Goal: Task Accomplishment & Management: Manage account settings

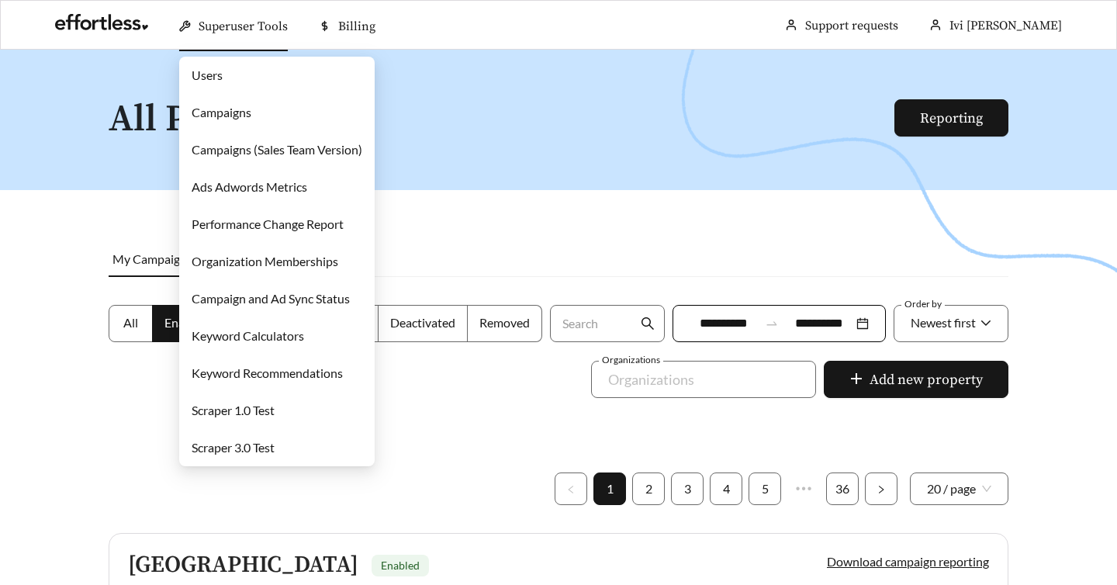
click at [223, 78] on link "Users" at bounding box center [207, 74] width 31 height 15
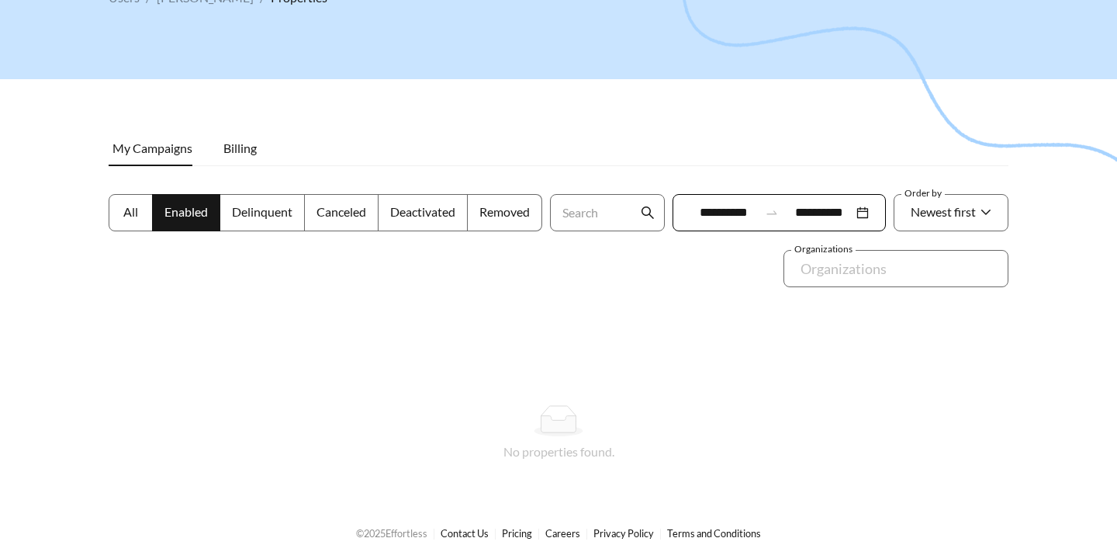
scroll to position [126, 0]
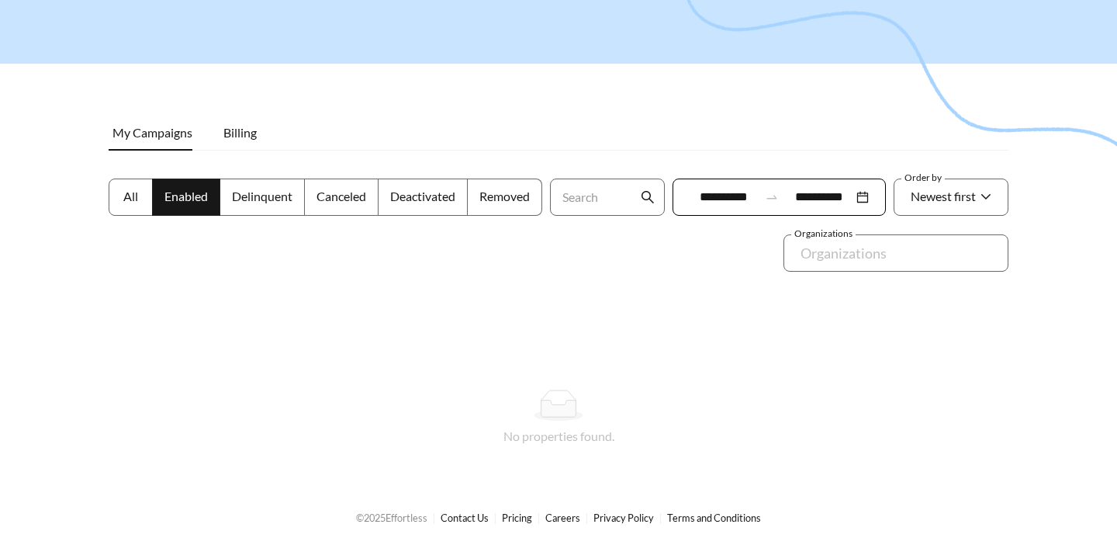
click at [153, 195] on label "Enabled" at bounding box center [186, 196] width 67 height 37
click at [133, 194] on span "All" at bounding box center [130, 196] width 15 height 15
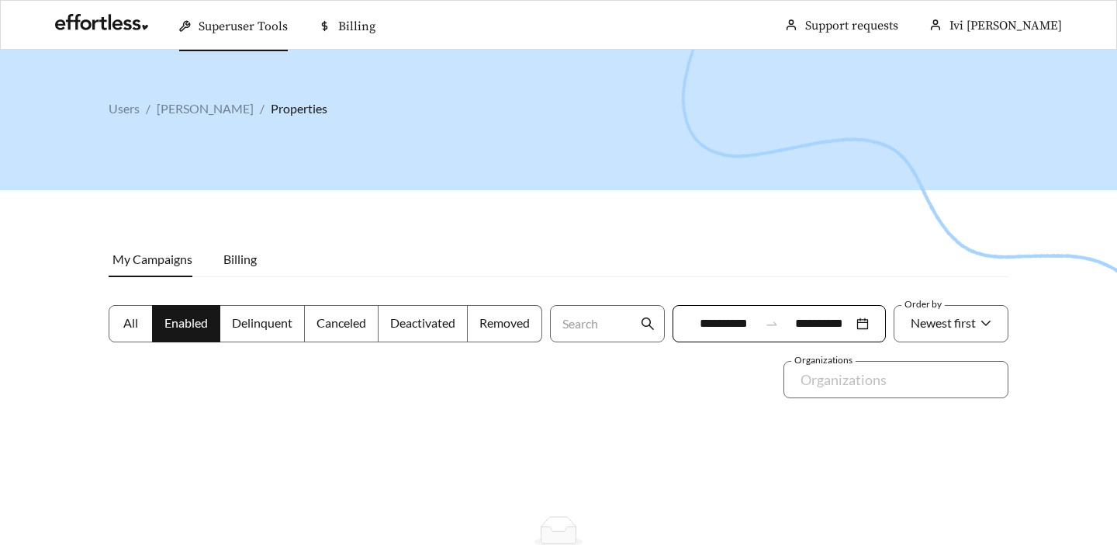
click at [126, 325] on span "All" at bounding box center [130, 322] width 15 height 15
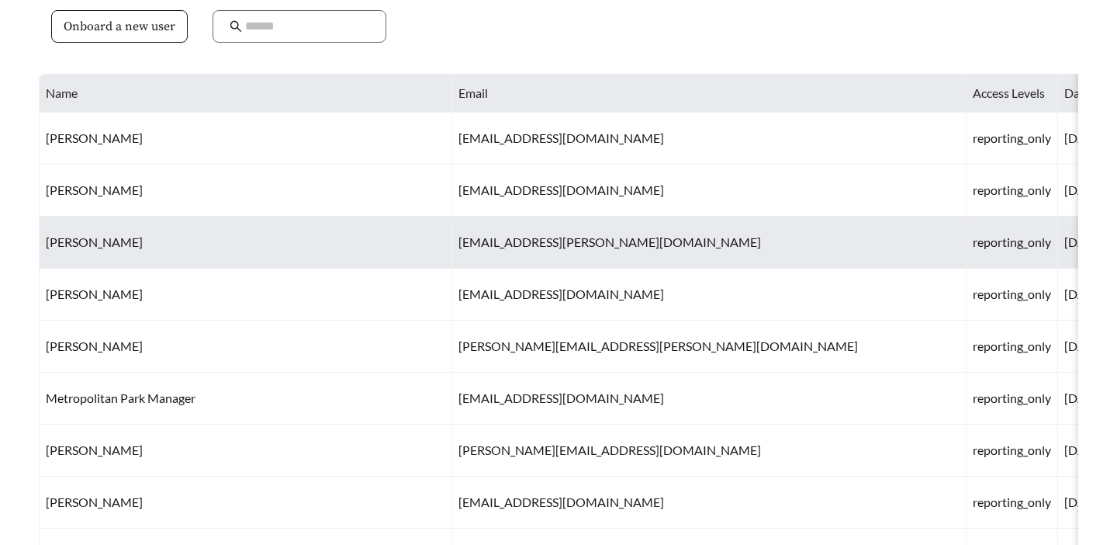
scroll to position [90, 0]
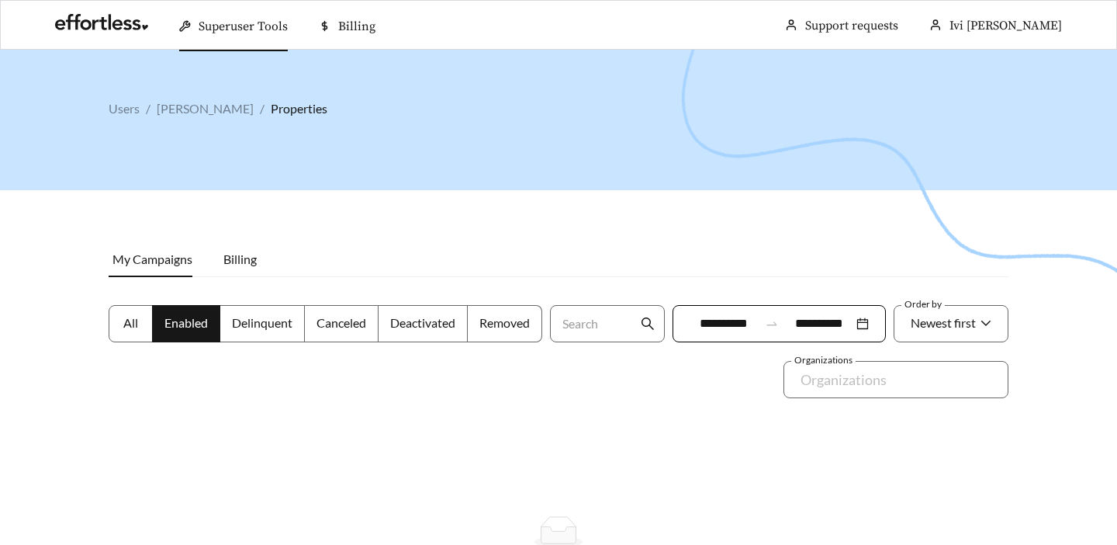
click at [127, 329] on span "All" at bounding box center [130, 322] width 15 height 15
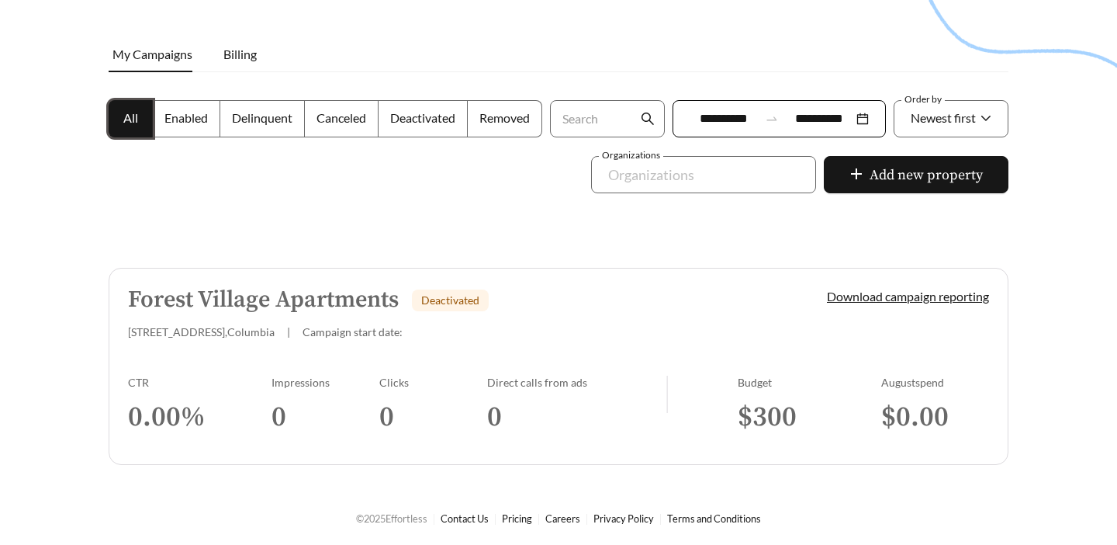
scroll to position [128, 0]
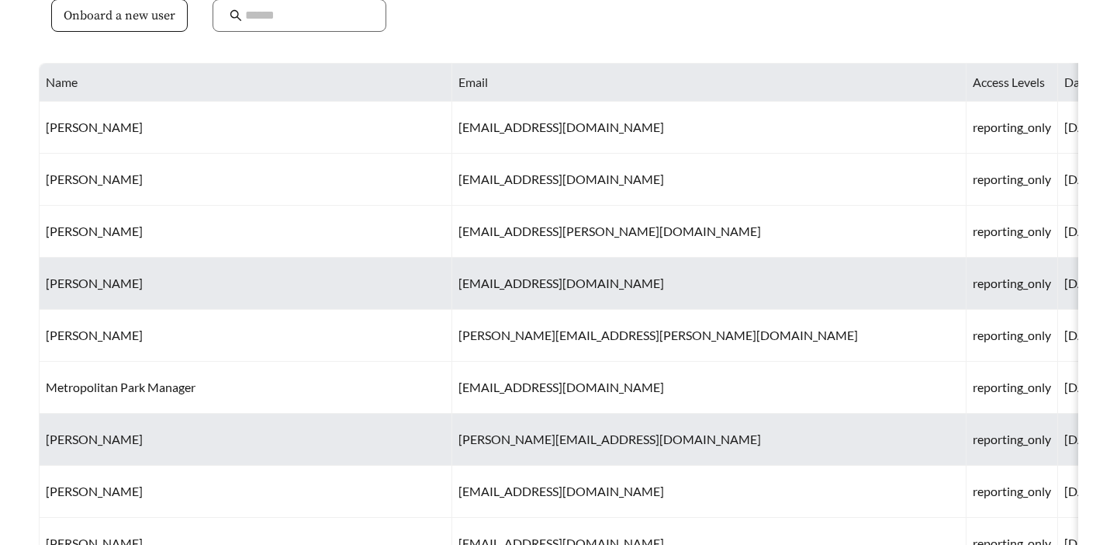
scroll to position [115, 0]
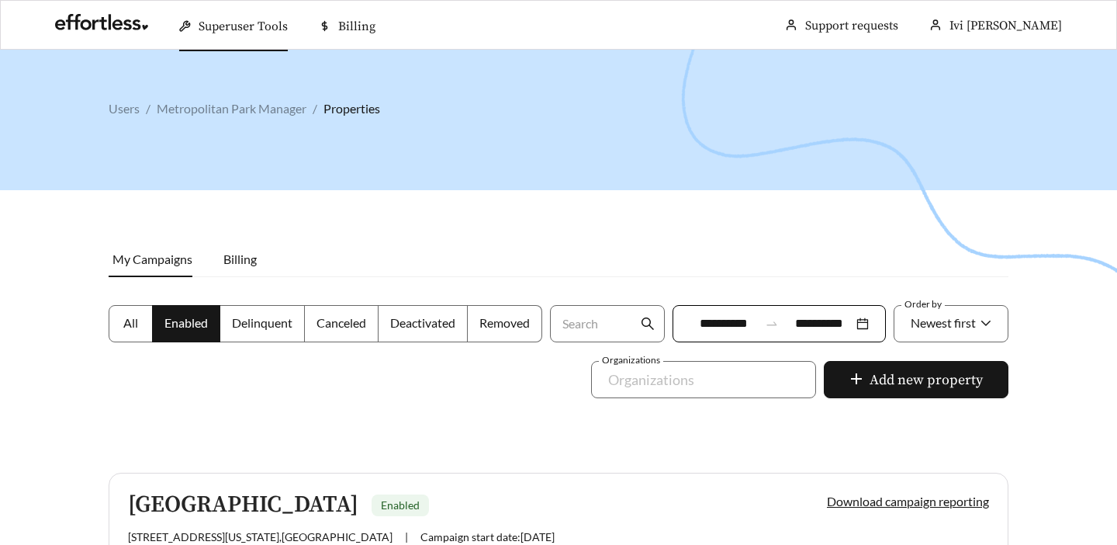
click at [128, 319] on span "All" at bounding box center [130, 322] width 15 height 15
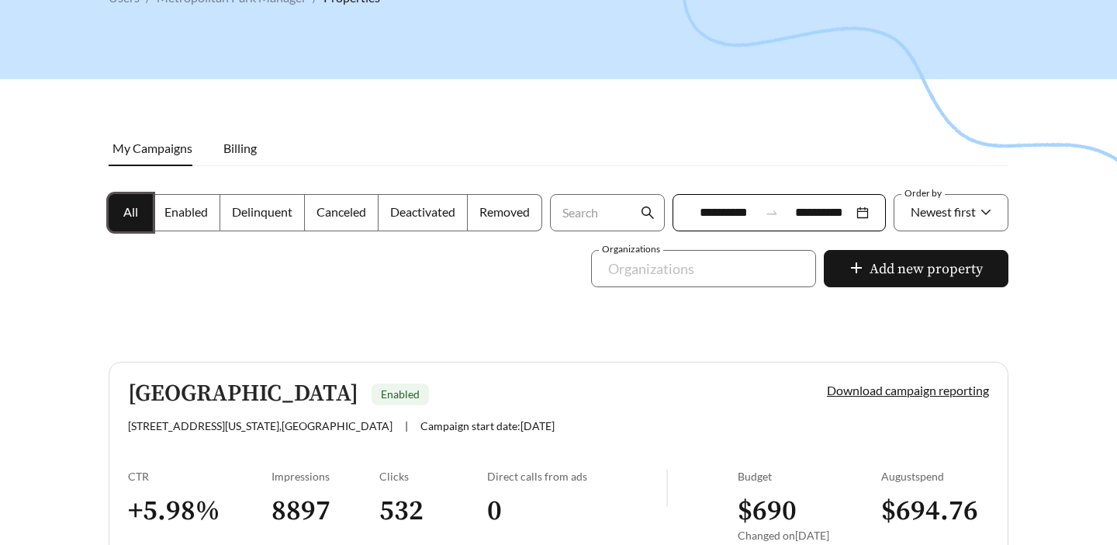
scroll to position [97, 0]
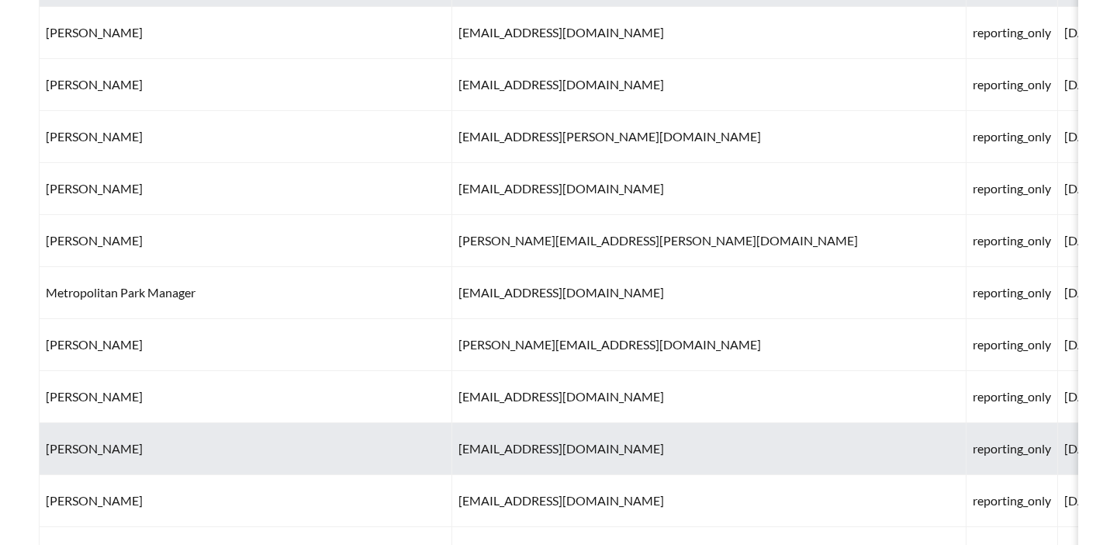
scroll to position [275, 0]
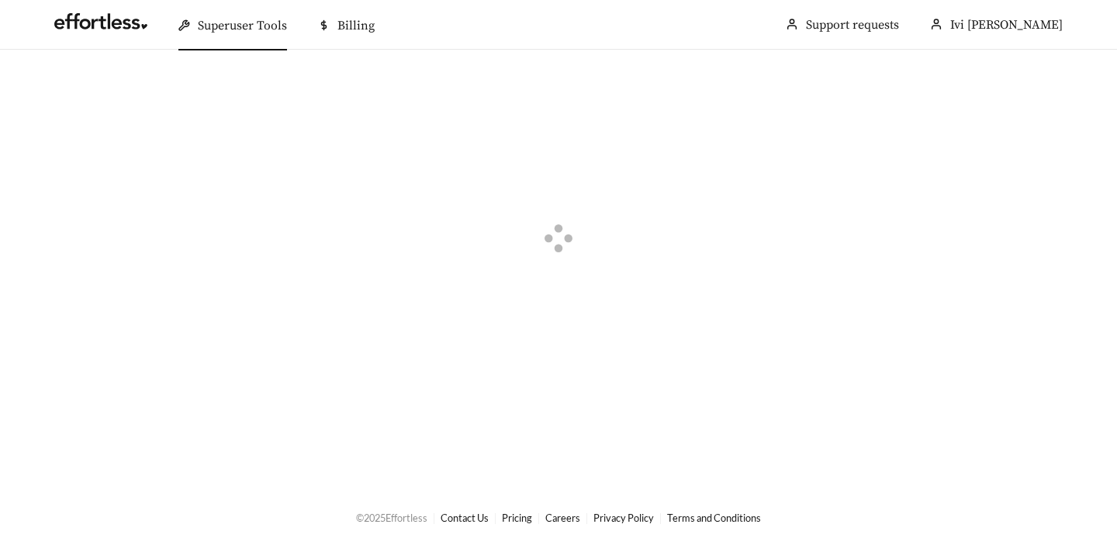
click at [755, 355] on div at bounding box center [558, 240] width 1117 height 381
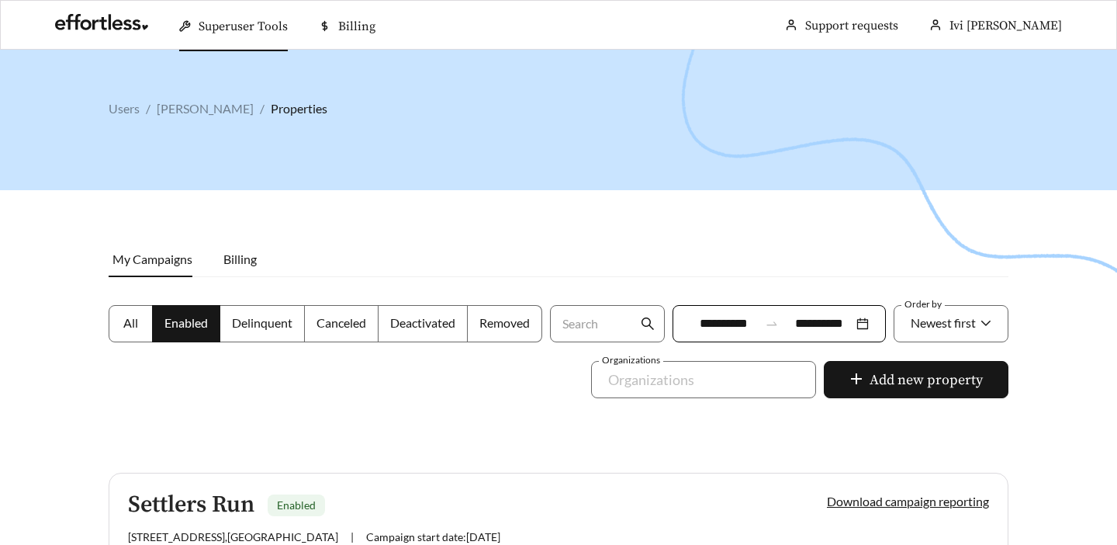
click at [130, 320] on span "All" at bounding box center [130, 322] width 15 height 15
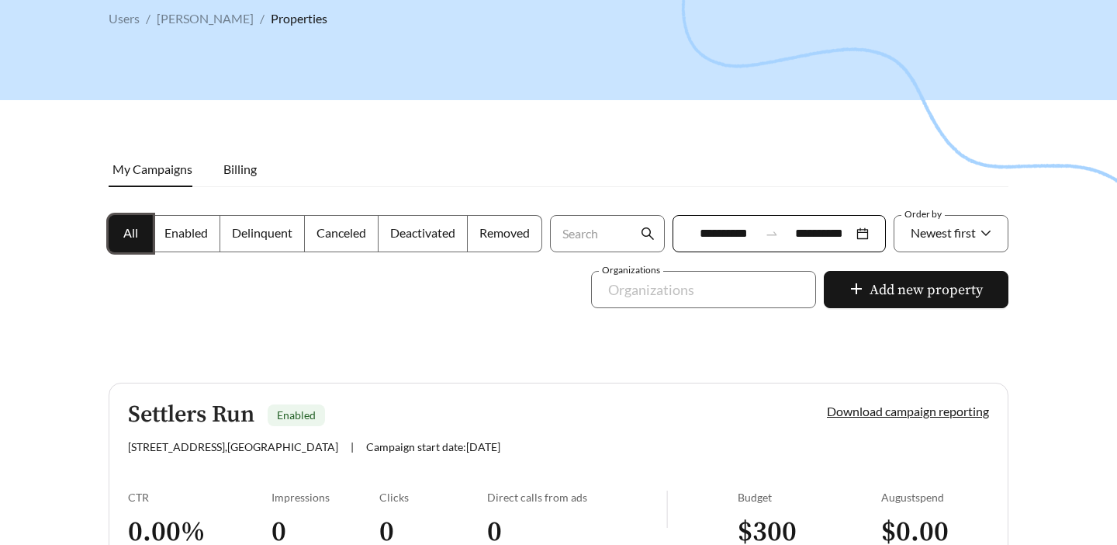
scroll to position [47, 0]
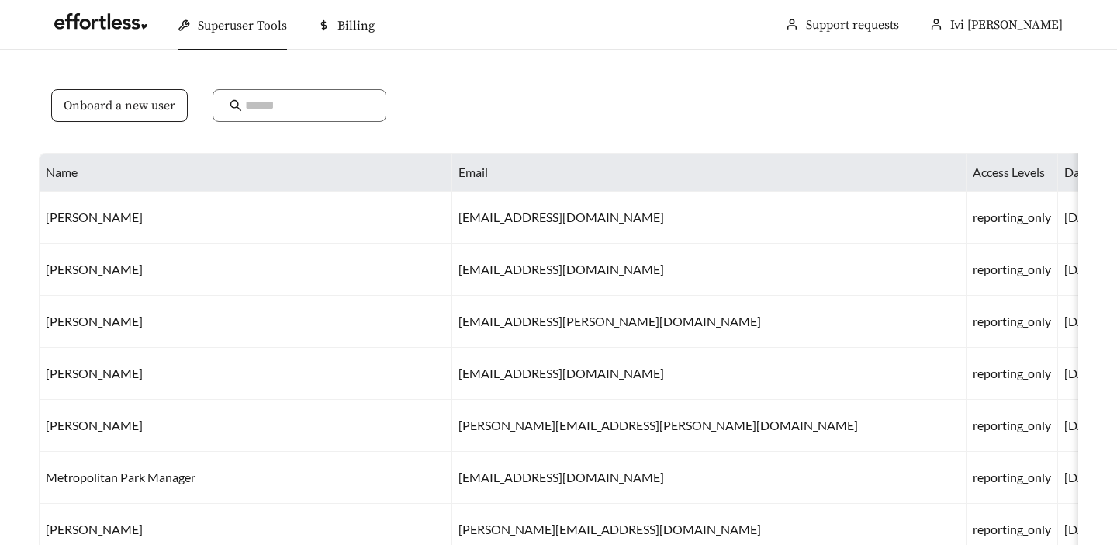
click at [94, 104] on span "Onboard a new user" at bounding box center [120, 105] width 112 height 19
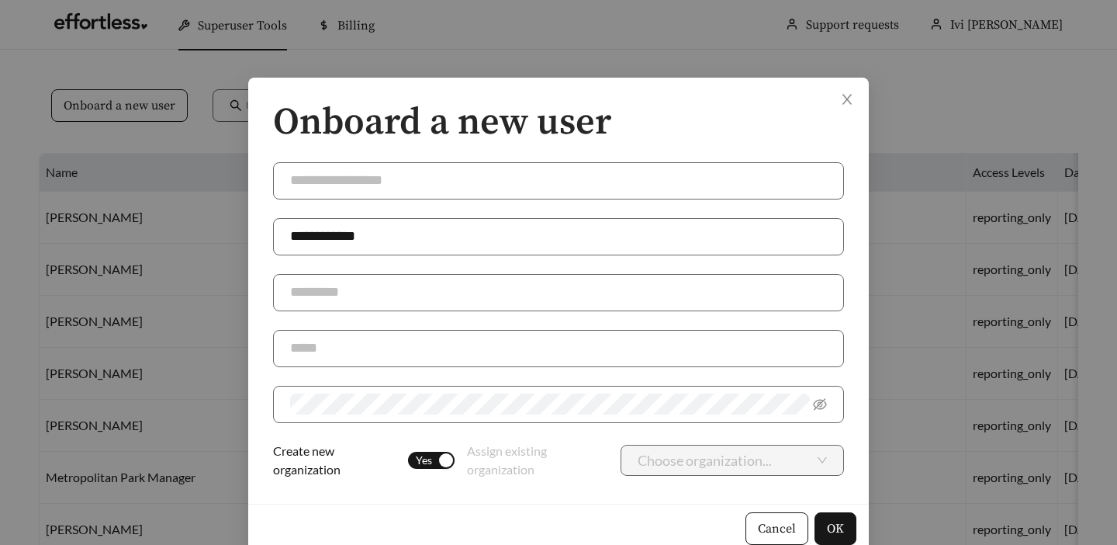
scroll to position [26, 0]
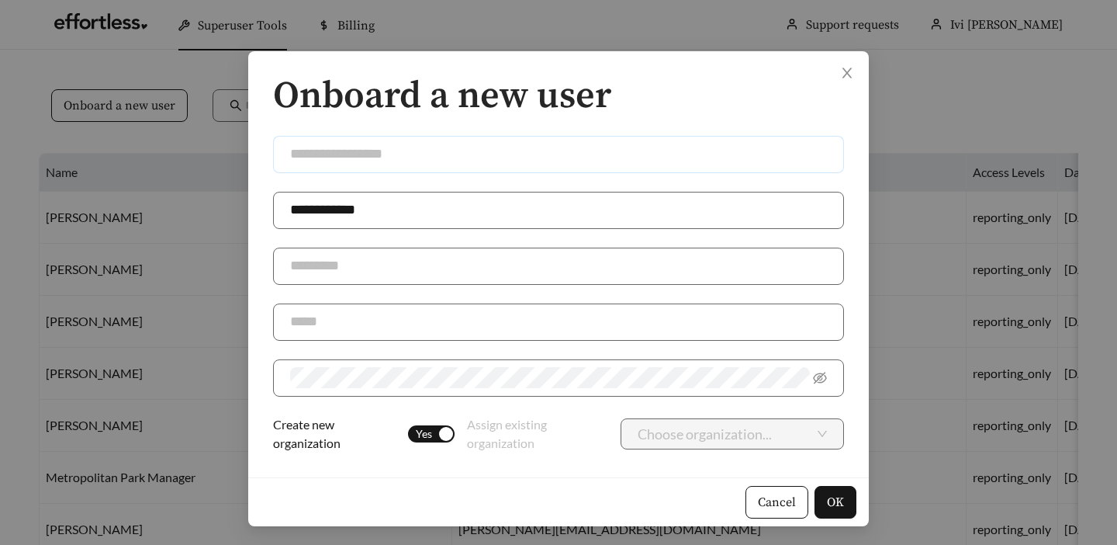
click at [463, 147] on input "text" at bounding box center [558, 154] width 571 height 37
type input "****"
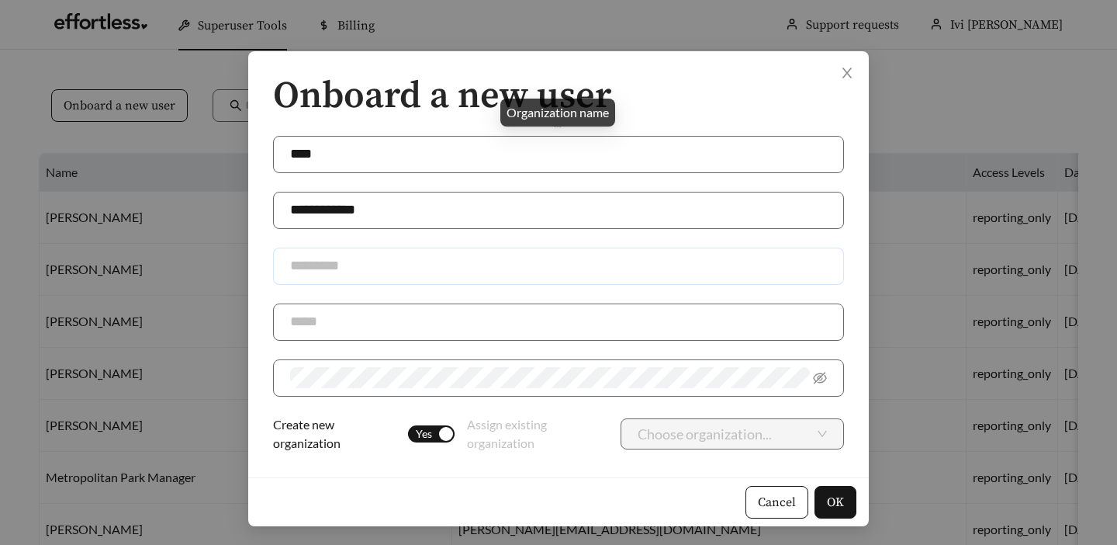
click at [400, 272] on input "text" at bounding box center [558, 265] width 571 height 37
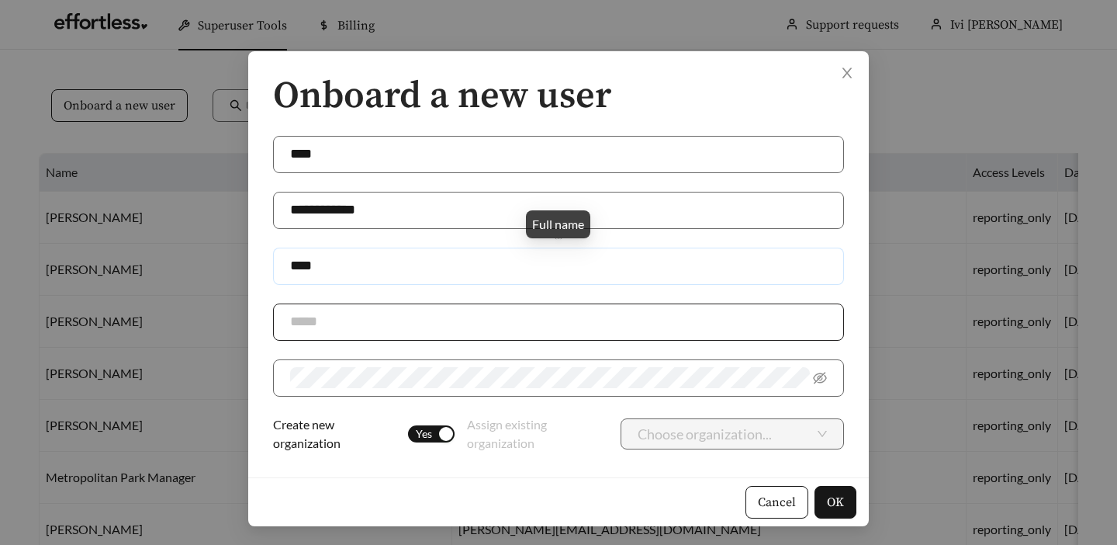
type input "****"
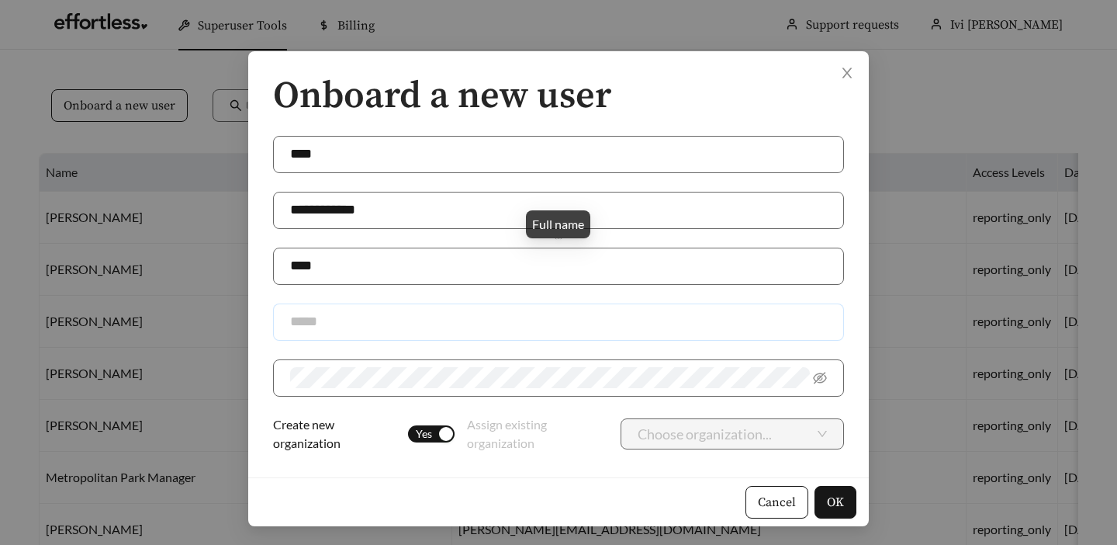
click at [387, 324] on input "text" at bounding box center [558, 321] width 571 height 37
type input "**********"
click at [432, 432] on span "Yes" at bounding box center [424, 433] width 22 height 17
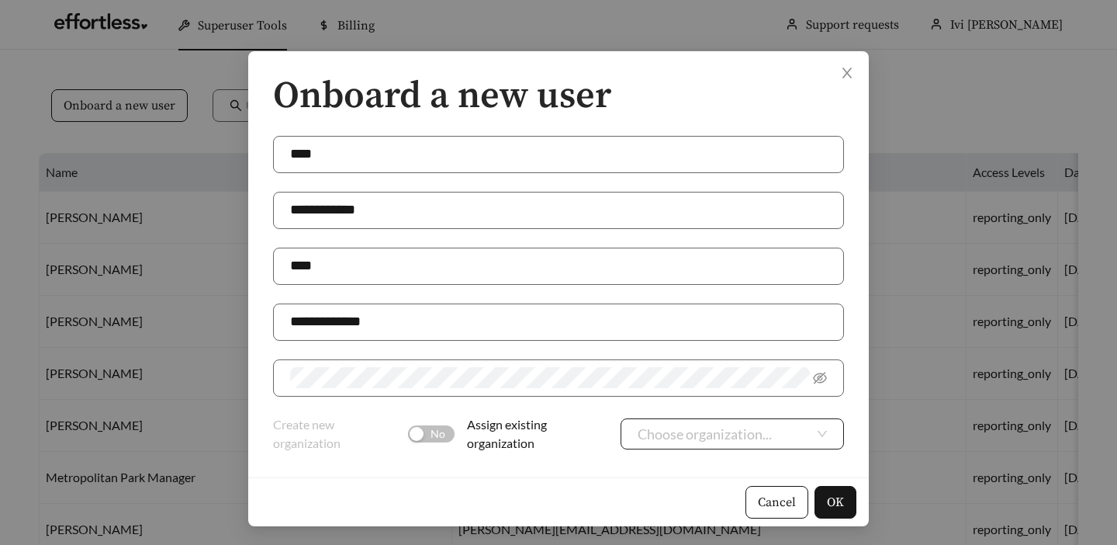
click at [759, 437] on input "search" at bounding box center [726, 433] width 177 height 29
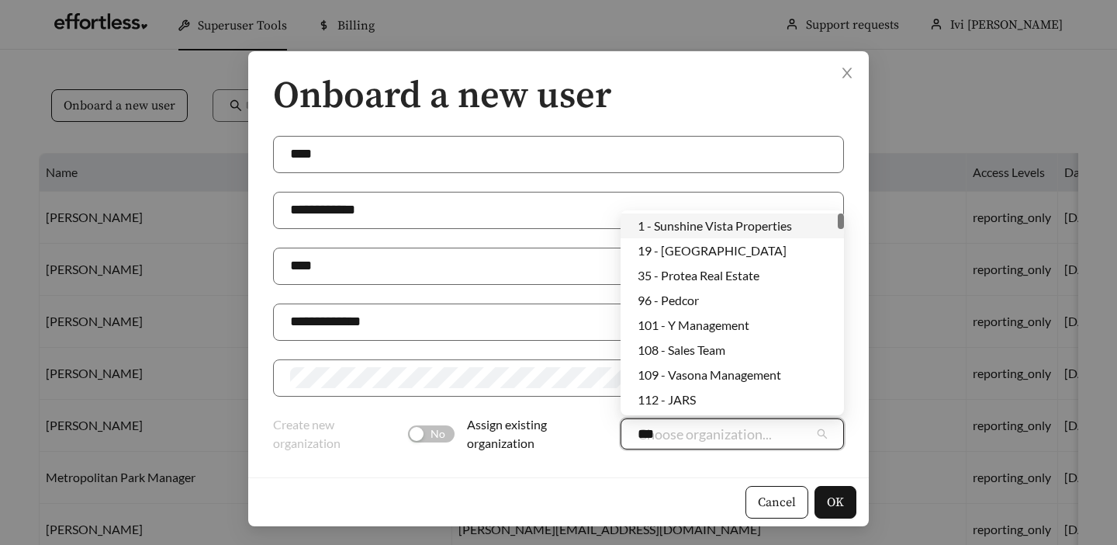
type input "****"
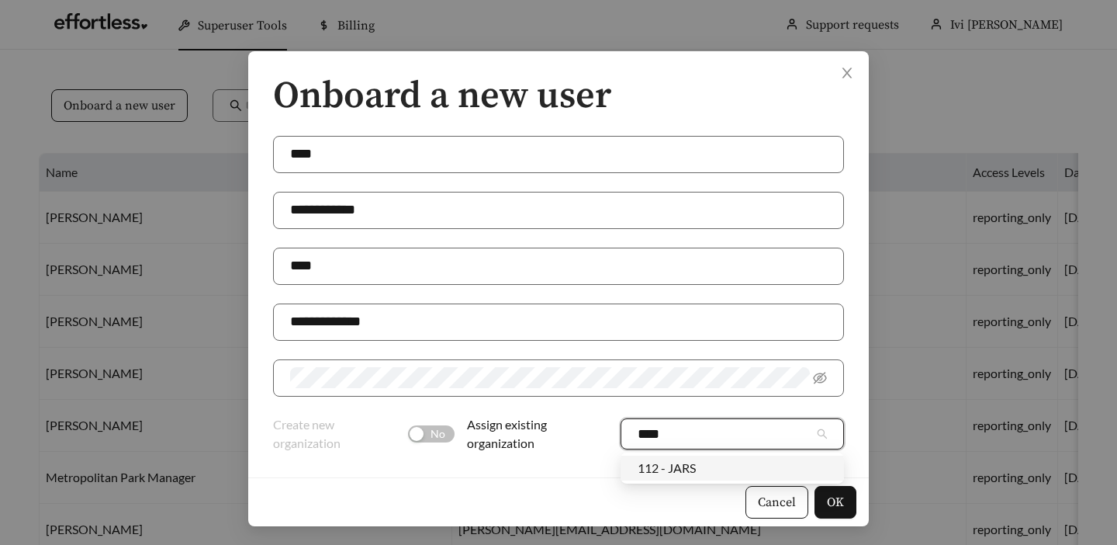
click at [746, 464] on div "112 - JARS" at bounding box center [732, 467] width 189 height 17
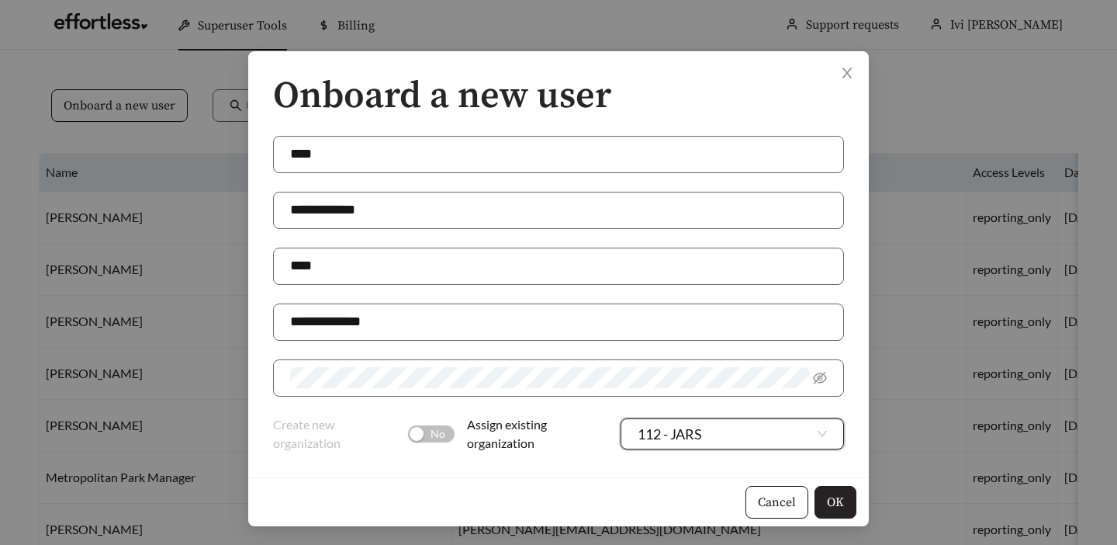
click at [838, 503] on span "OK" at bounding box center [835, 502] width 17 height 19
click at [835, 503] on span "OK" at bounding box center [835, 502] width 17 height 19
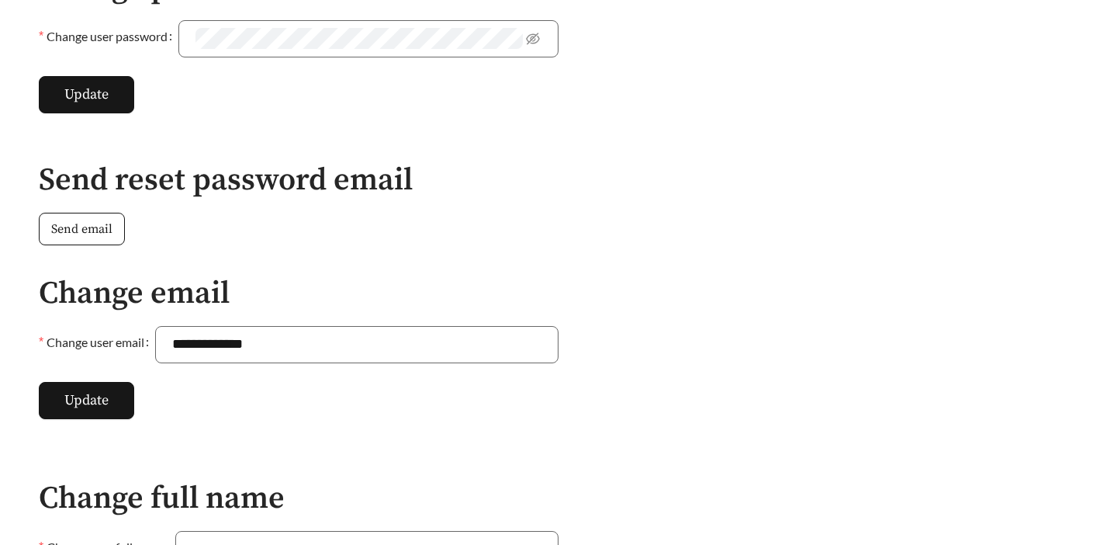
scroll to position [504, 0]
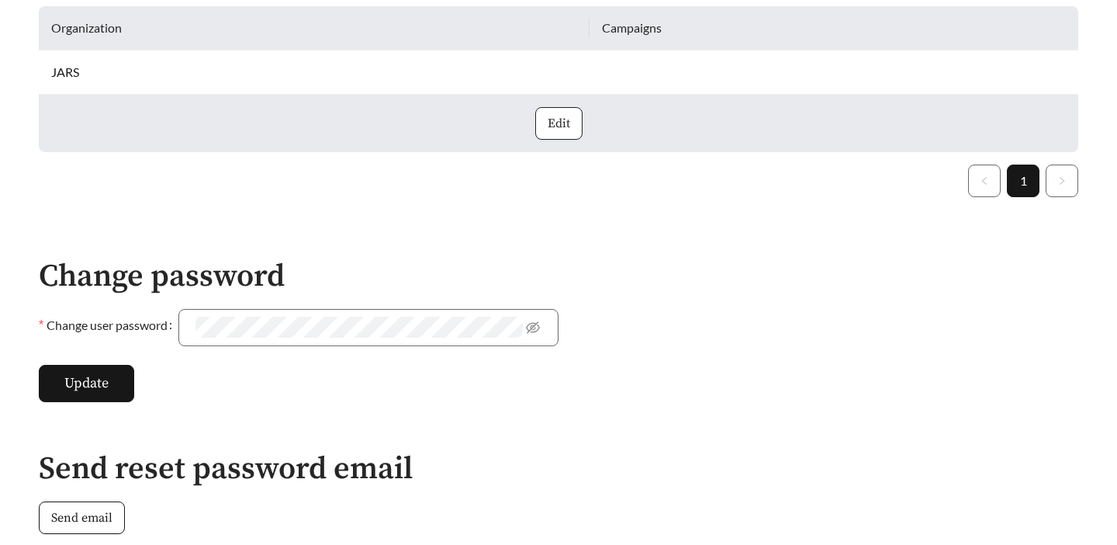
click at [554, 117] on span "Edit" at bounding box center [559, 123] width 22 height 19
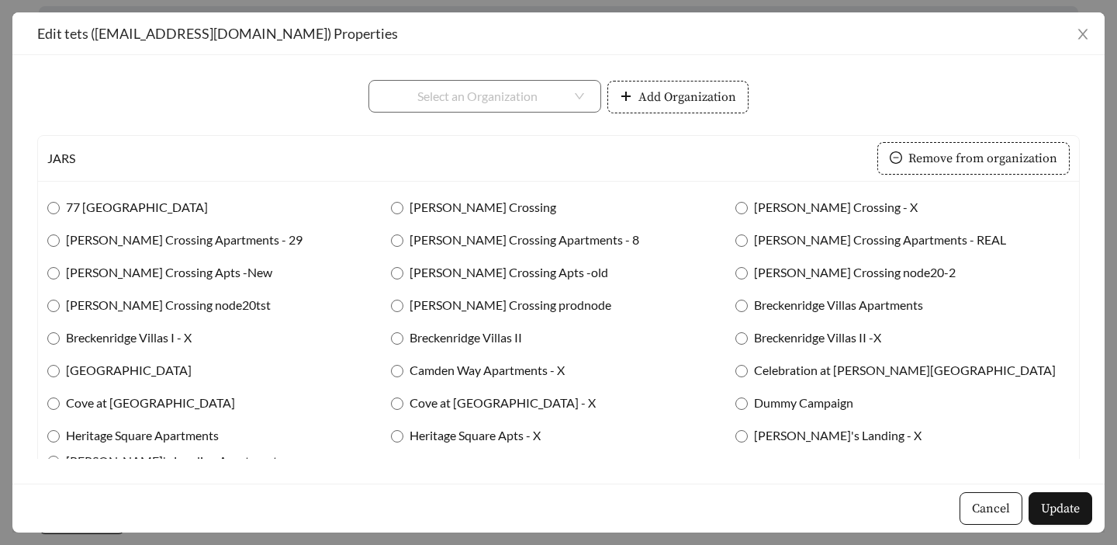
scroll to position [0, 0]
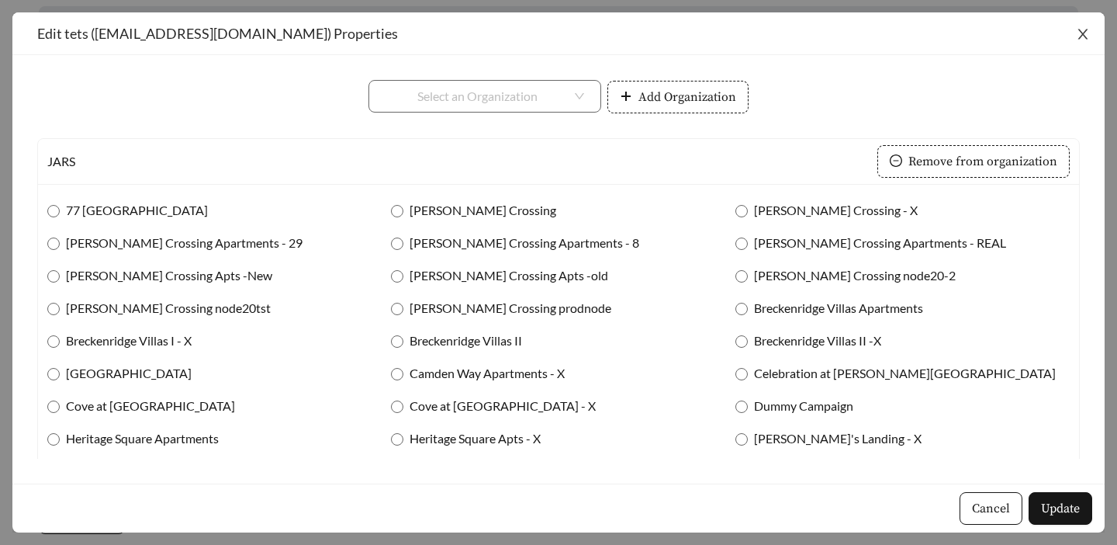
click at [1088, 40] on icon "close" at bounding box center [1083, 34] width 14 height 14
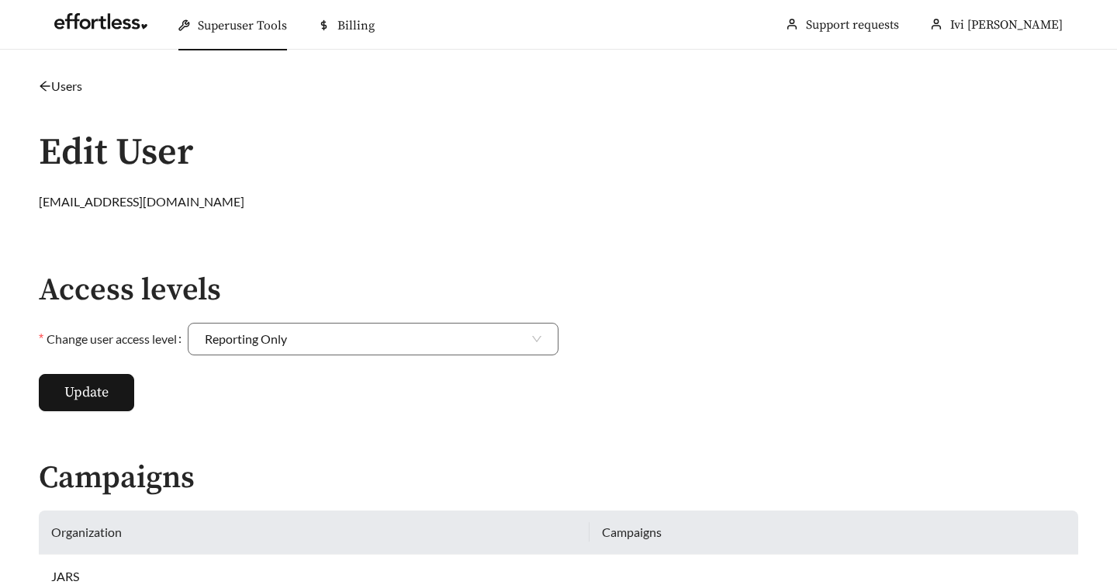
scroll to position [12, 0]
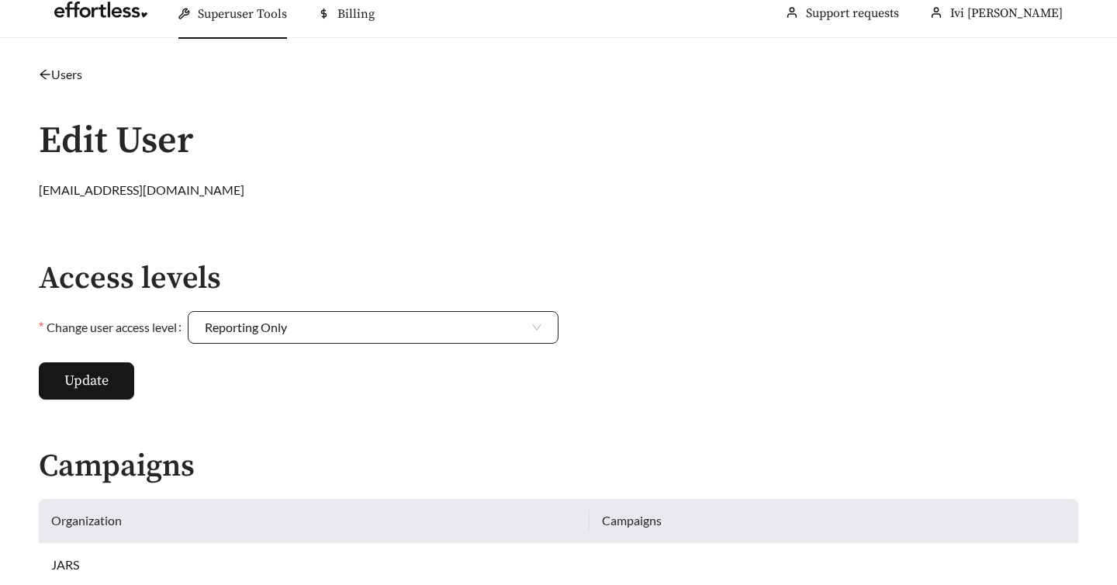
click at [511, 324] on span "Reporting Only" at bounding box center [373, 327] width 337 height 31
click at [512, 325] on span "Reporting Only" at bounding box center [373, 327] width 337 height 31
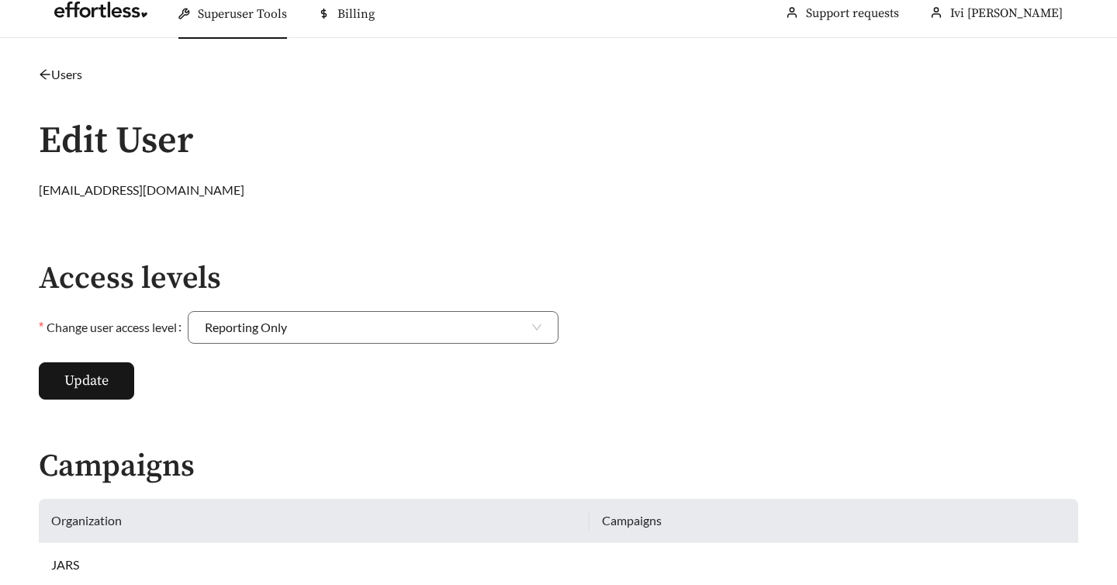
click at [73, 79] on link "Users" at bounding box center [60, 74] width 43 height 15
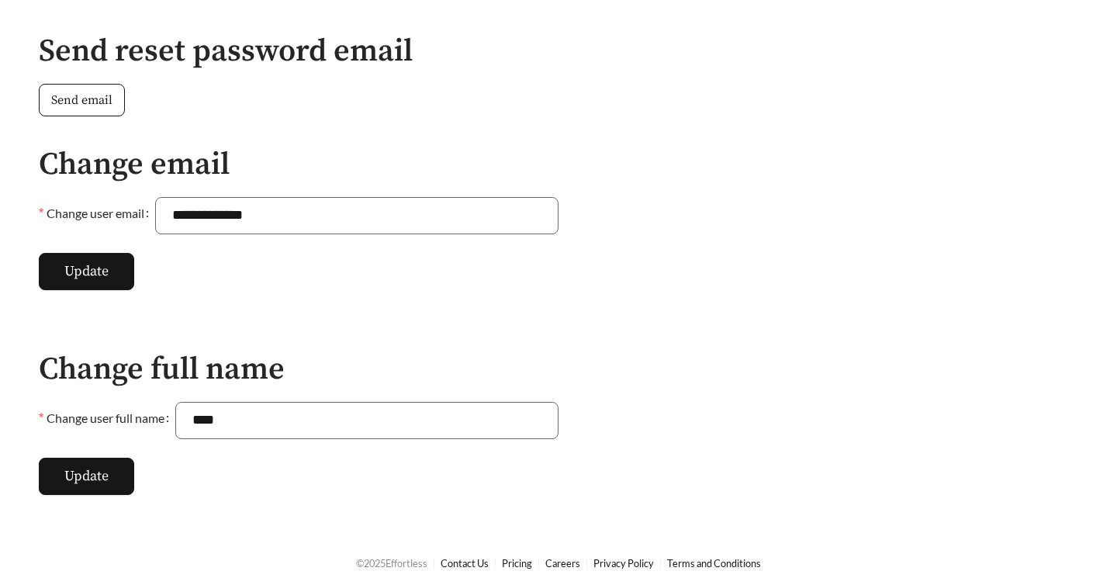
scroll to position [927, 0]
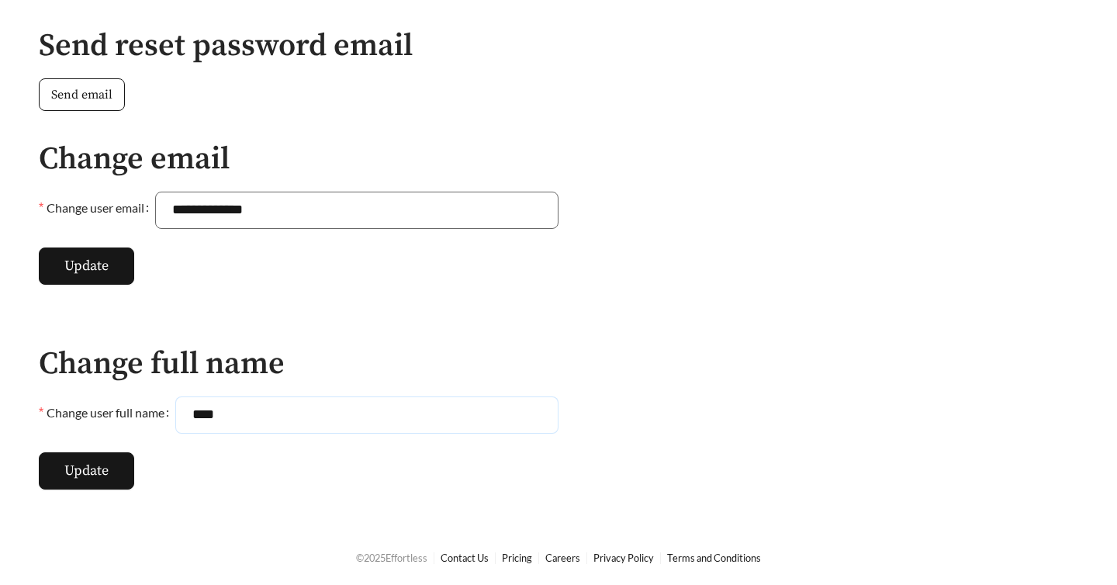
click at [212, 417] on input "****" at bounding box center [366, 414] width 383 height 37
type input "****"
click at [109, 471] on button "Update" at bounding box center [86, 470] width 95 height 37
